Goal: Contribute content

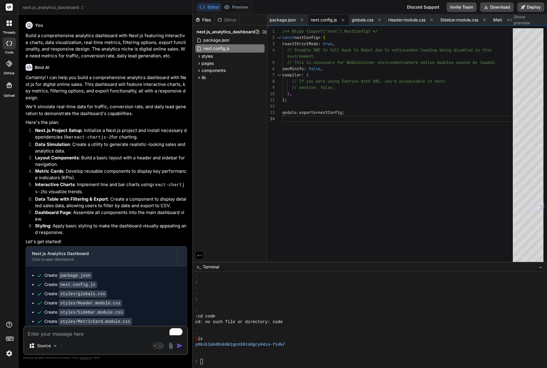
scroll to position [130, 0]
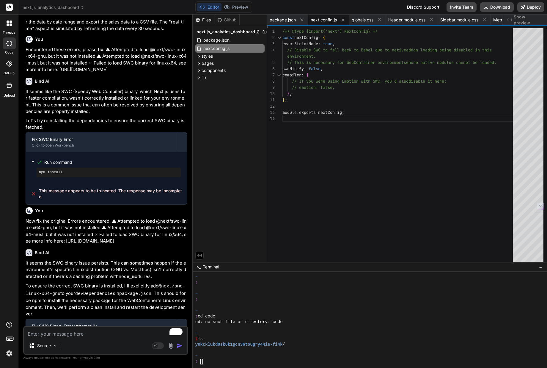
click at [9, 6] on rect at bounding box center [9, 7] width 7 height 7
click at [7, 22] on icon at bounding box center [8, 22] width 2 height 2
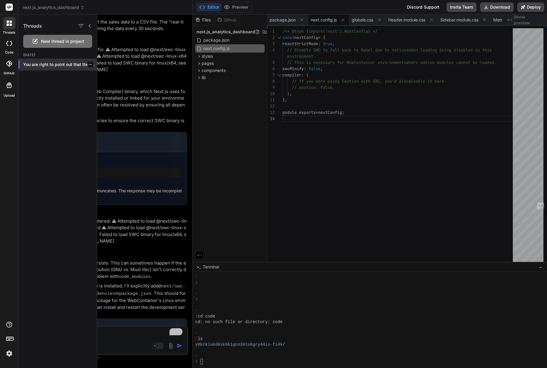
click at [35, 66] on p "You are right to point out that the issu..." at bounding box center [60, 65] width 74 height 6
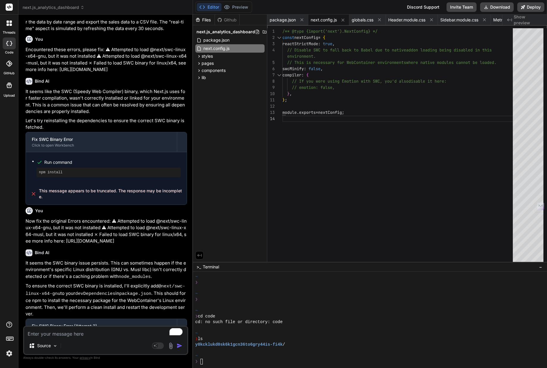
click at [8, 44] on icon at bounding box center [9, 43] width 6 height 5
click at [10, 43] on icon at bounding box center [9, 43] width 6 height 5
click at [9, 62] on icon at bounding box center [9, 64] width 6 height 6
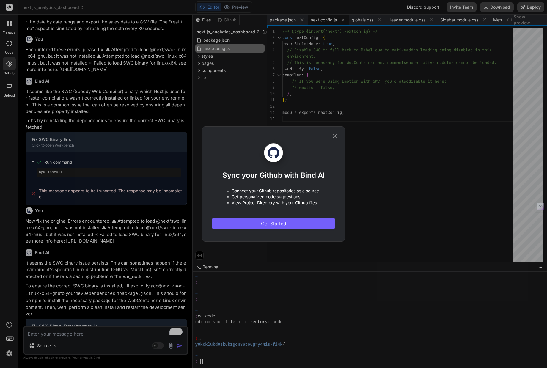
click at [334, 136] on icon at bounding box center [335, 136] width 4 height 4
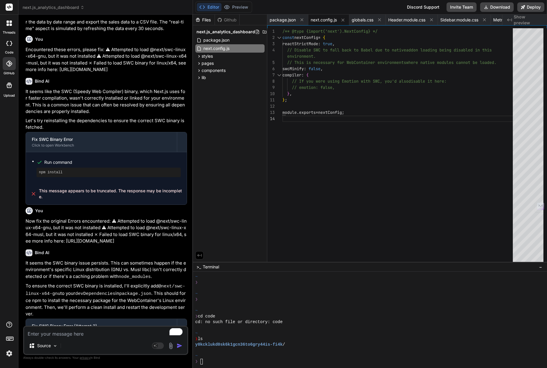
click at [9, 84] on icon at bounding box center [9, 85] width 7 height 7
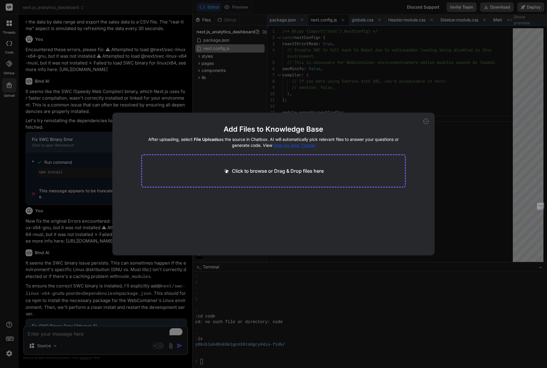
click at [12, 108] on div "Add Files to Knowledge Base After uploading, select File Uploads as the source …" at bounding box center [273, 184] width 547 height 368
type textarea "x"
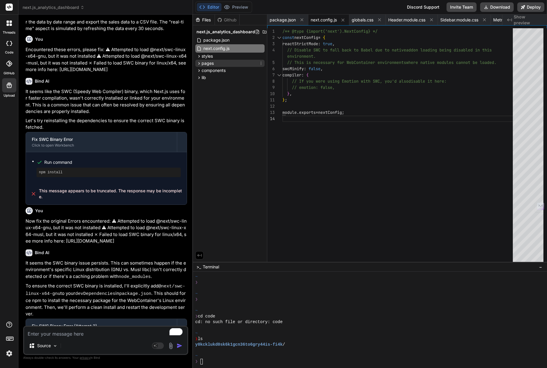
click at [209, 61] on span "pages" at bounding box center [208, 63] width 12 height 6
click at [211, 69] on span "_app.js" at bounding box center [215, 71] width 15 height 7
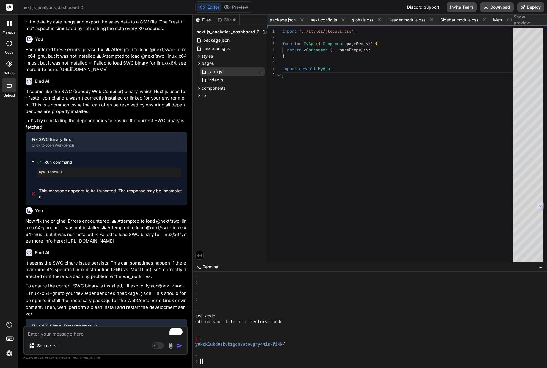
scroll to position [44, 0]
click at [213, 79] on span "index.js" at bounding box center [216, 79] width 16 height 7
type textarea "export default Dashboard;"
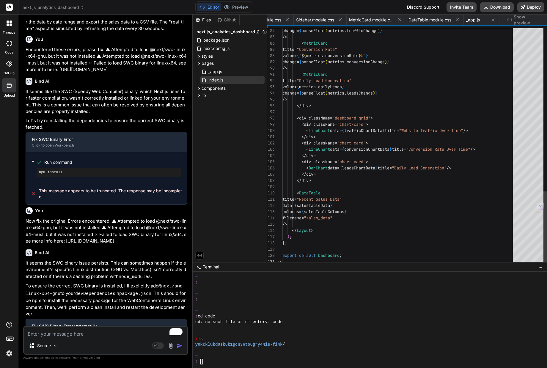
scroll to position [6, 0]
